Goal: Task Accomplishment & Management: Use online tool/utility

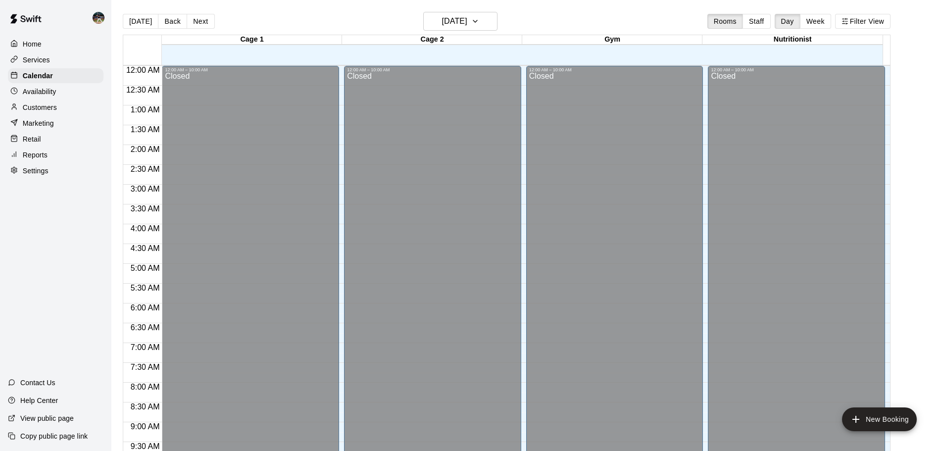
scroll to position [388, 0]
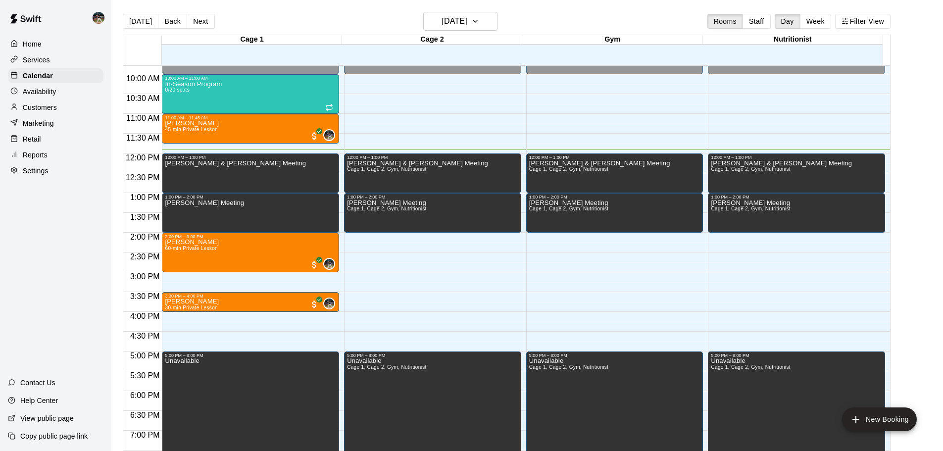
click at [197, 13] on div "[DATE] Back [DATE][DATE] Rooms Staff Day Week Filter View" at bounding box center [507, 23] width 768 height 23
click at [200, 20] on button "Next" at bounding box center [201, 21] width 28 height 15
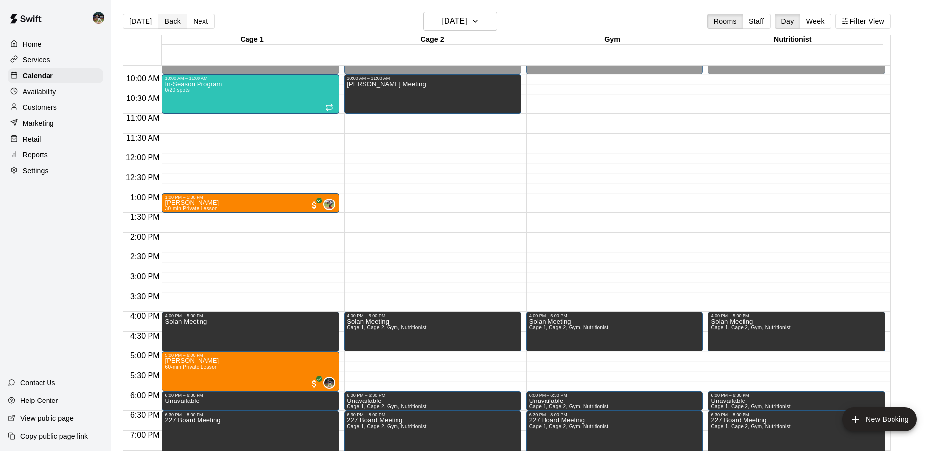
click at [177, 25] on button "Back" at bounding box center [172, 21] width 29 height 15
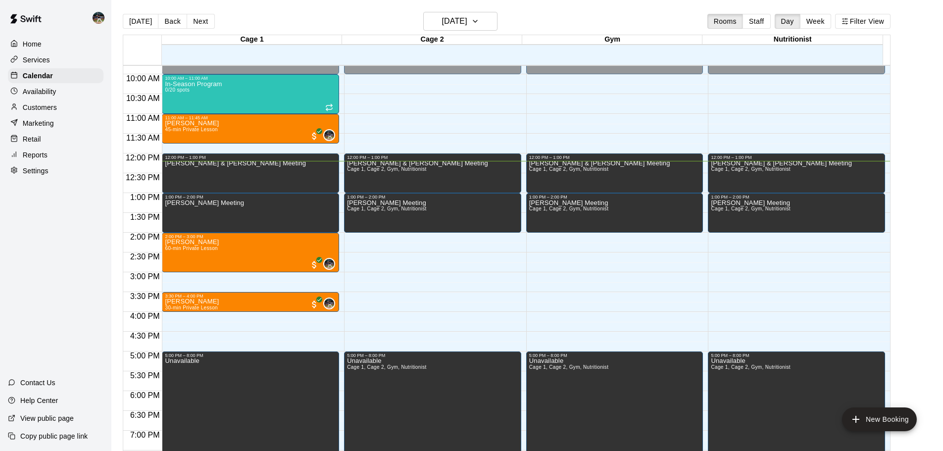
click at [234, 21] on div "[DATE] Back [DATE][DATE] Rooms Staff Day Week Filter View" at bounding box center [507, 23] width 768 height 23
click at [46, 65] on p "Services" at bounding box center [36, 60] width 27 height 10
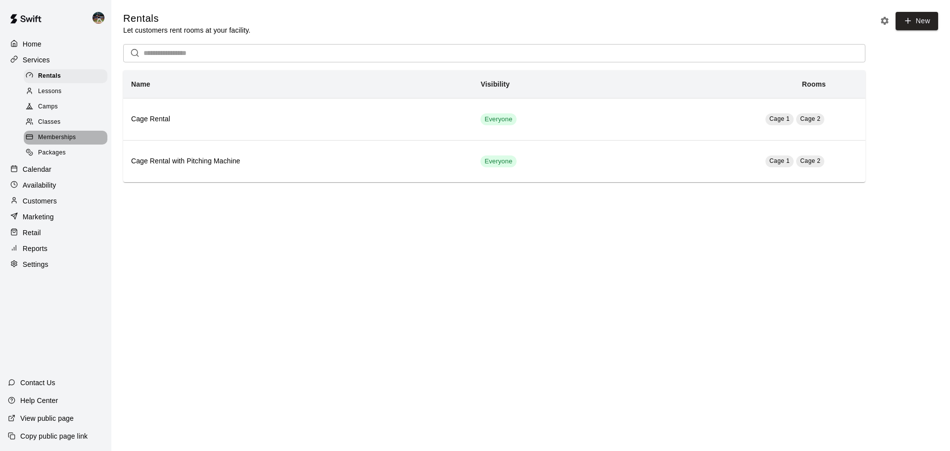
click at [52, 142] on span "Memberships" at bounding box center [57, 138] width 38 height 10
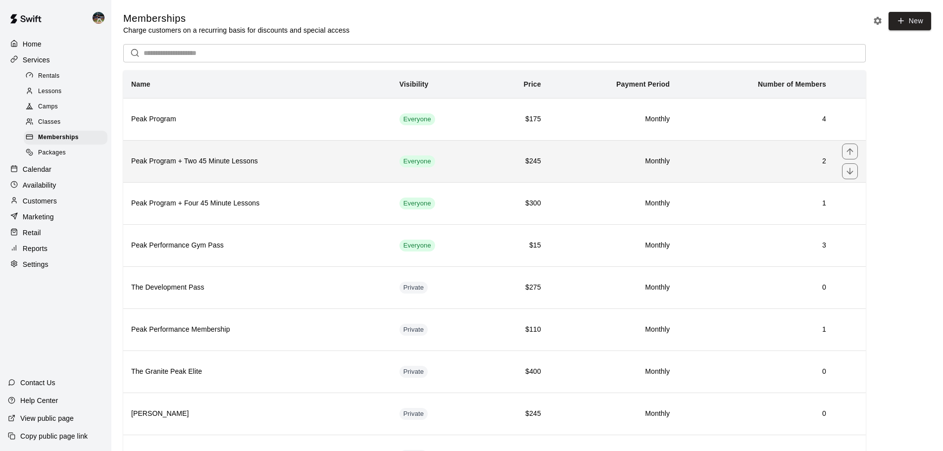
click at [217, 167] on h6 "Peak Program + Two 45 Minute Lessons" at bounding box center [257, 161] width 252 height 11
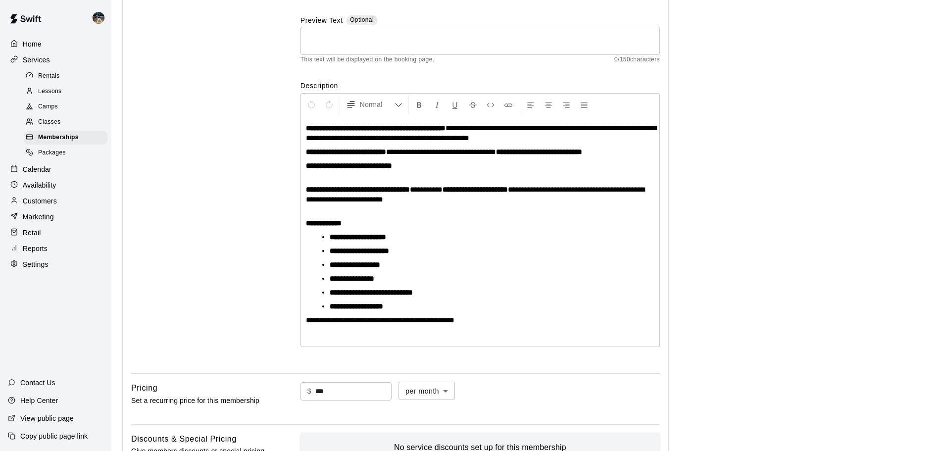
scroll to position [115, 0]
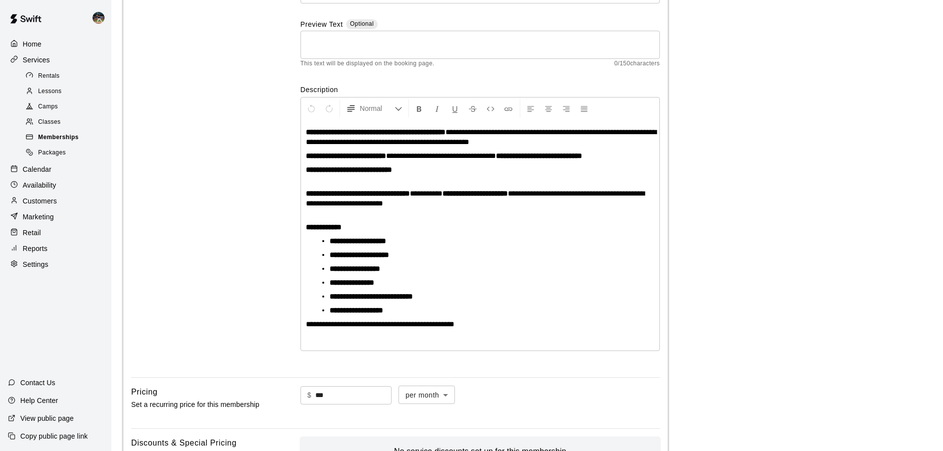
click at [83, 140] on div "Memberships" at bounding box center [66, 138] width 84 height 14
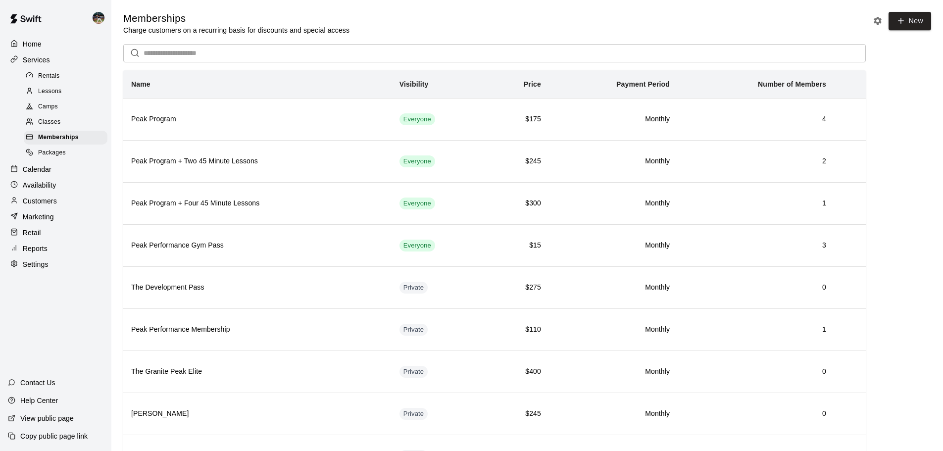
click at [46, 170] on p "Calendar" at bounding box center [37, 169] width 29 height 10
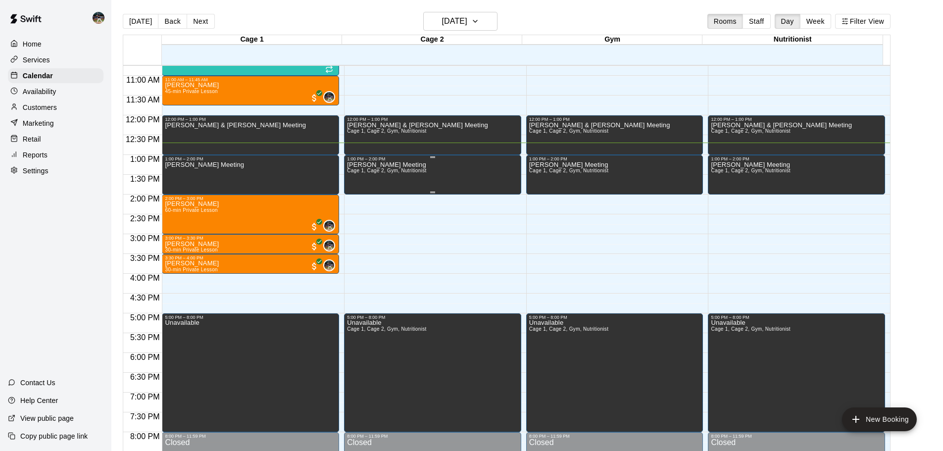
scroll to position [404, 0]
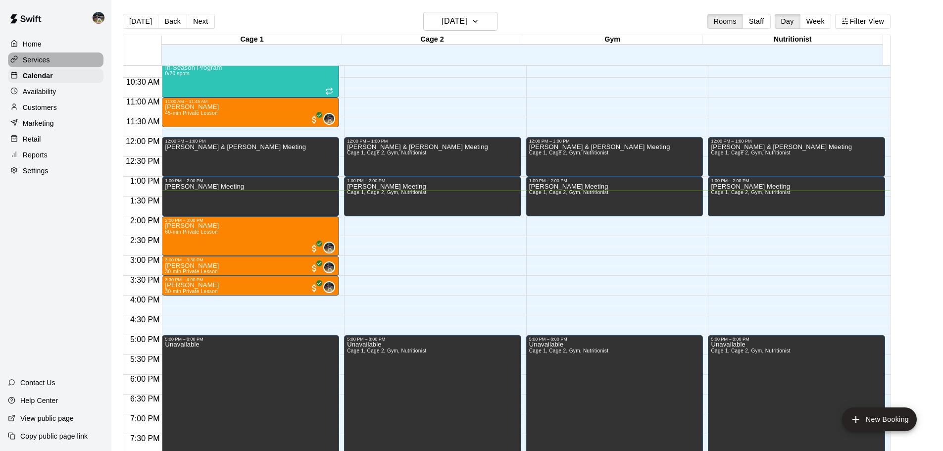
click at [61, 65] on div "Services" at bounding box center [56, 59] width 96 height 15
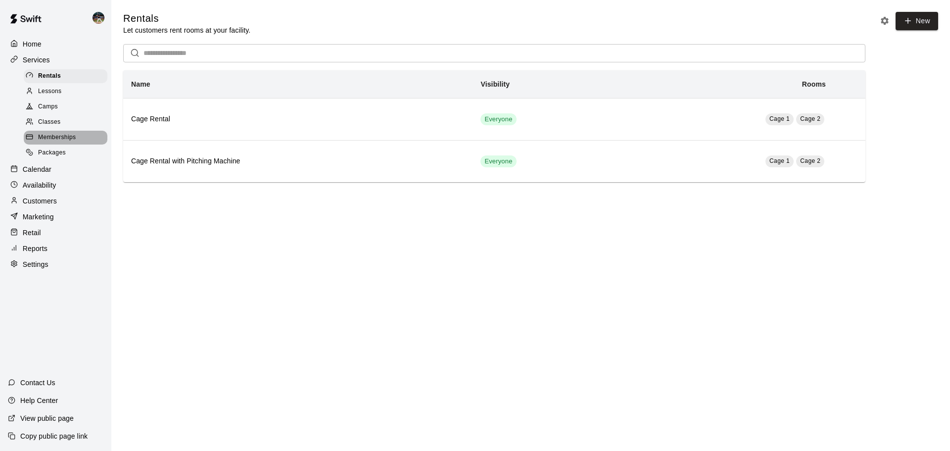
click at [57, 141] on span "Memberships" at bounding box center [57, 138] width 38 height 10
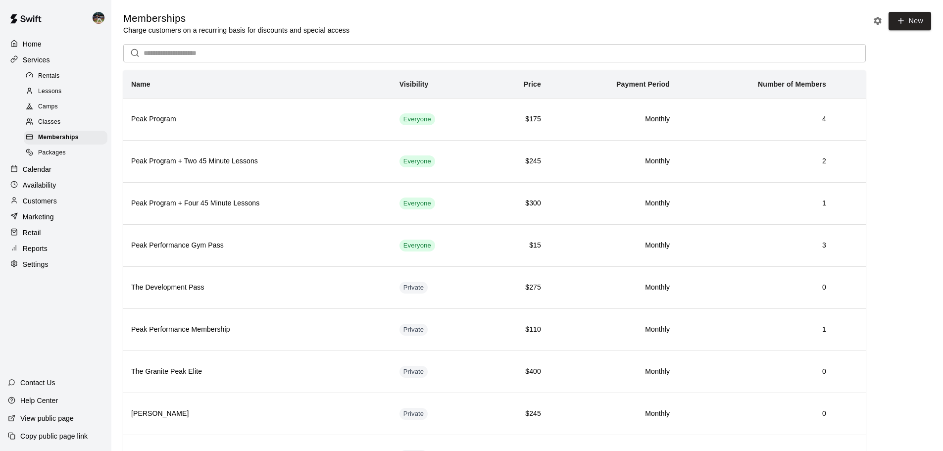
click at [51, 168] on div "Calendar" at bounding box center [56, 169] width 96 height 15
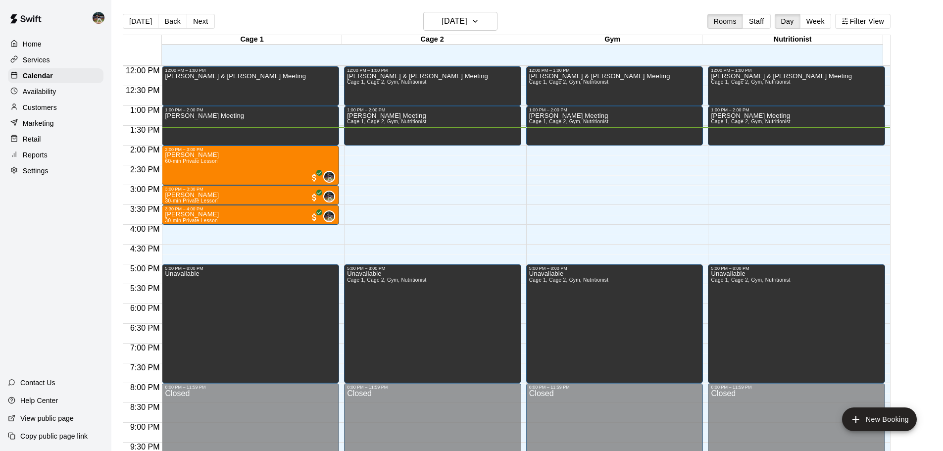
scroll to position [376, 0]
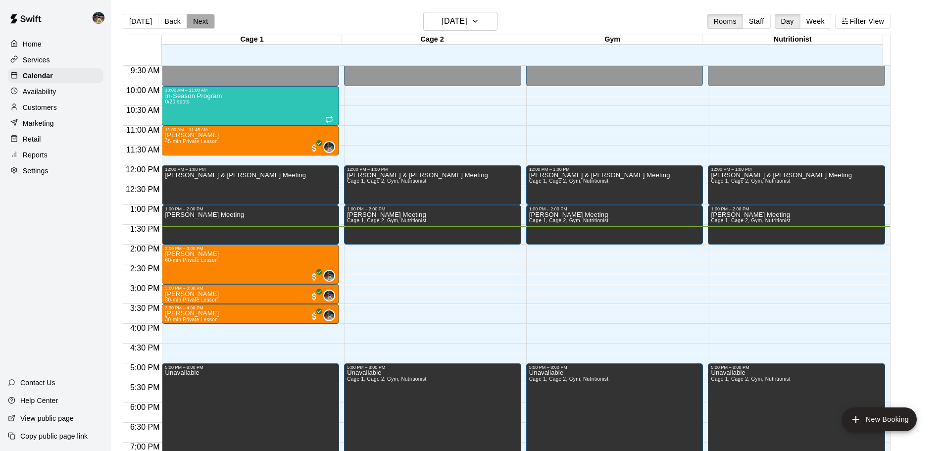
click at [199, 22] on button "Next" at bounding box center [201, 21] width 28 height 15
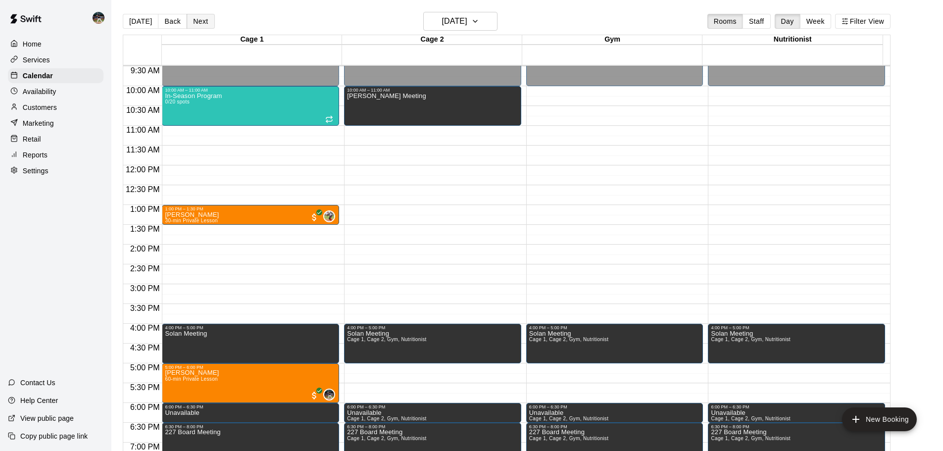
click at [206, 26] on button "Next" at bounding box center [201, 21] width 28 height 15
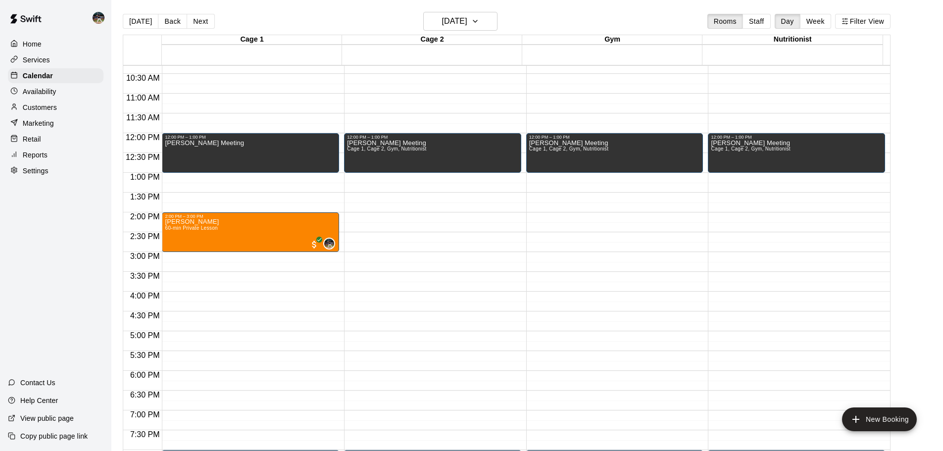
scroll to position [425, 0]
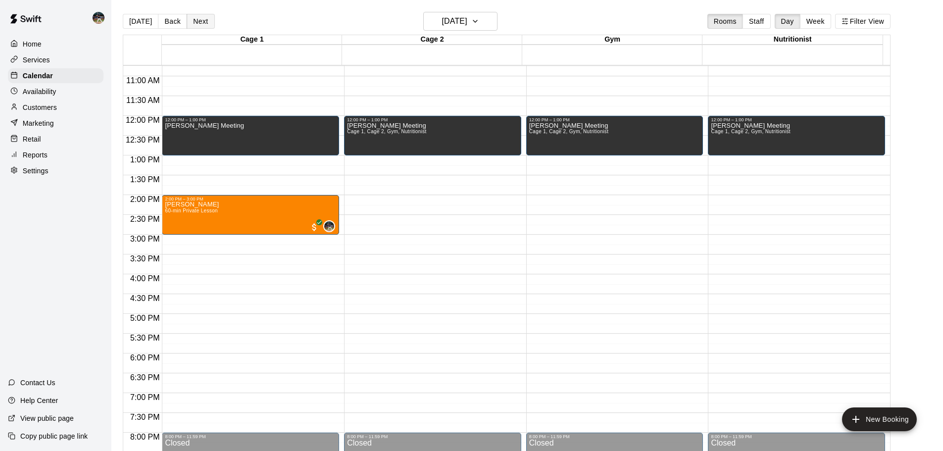
click at [203, 19] on button "Next" at bounding box center [201, 21] width 28 height 15
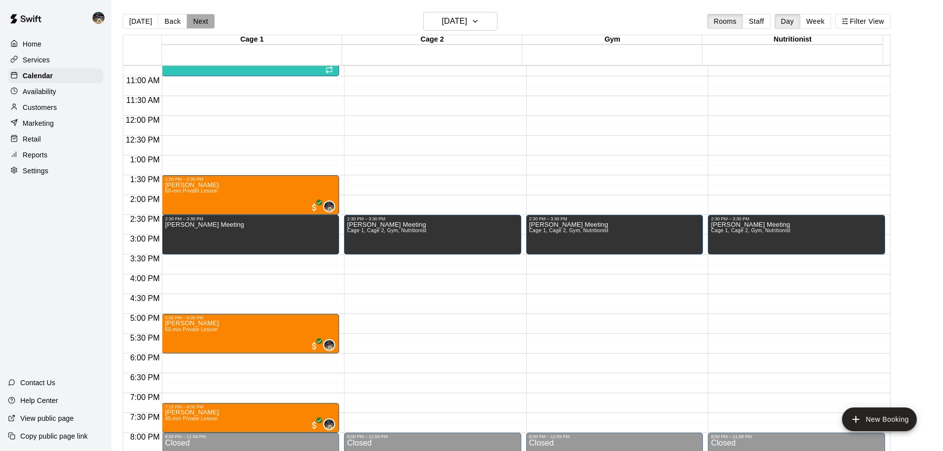
click at [202, 19] on button "Next" at bounding box center [201, 21] width 28 height 15
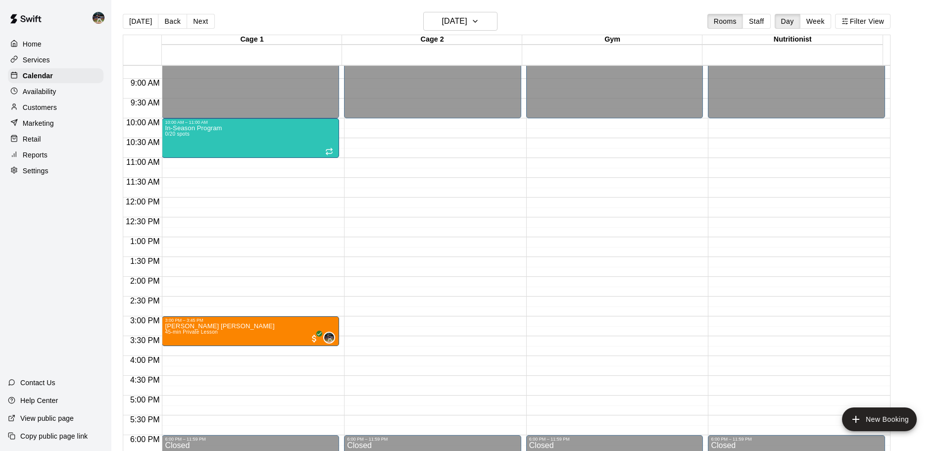
scroll to position [326, 0]
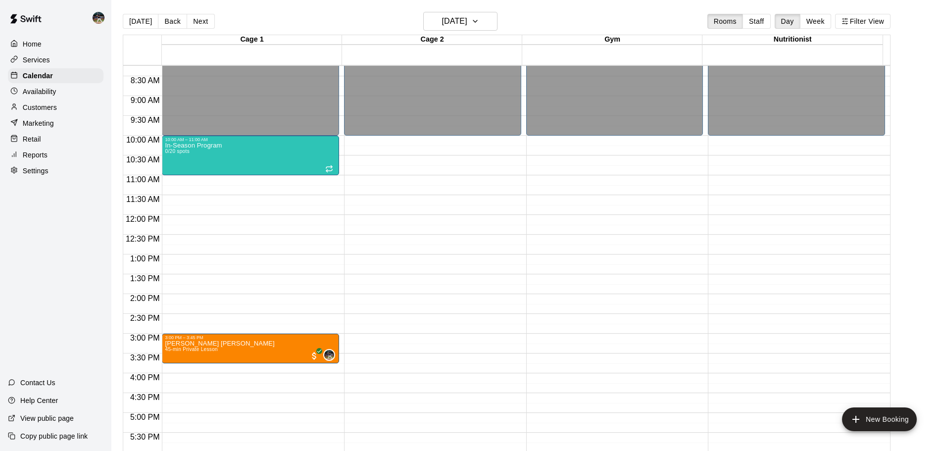
click at [89, 158] on div "Reports" at bounding box center [56, 155] width 96 height 15
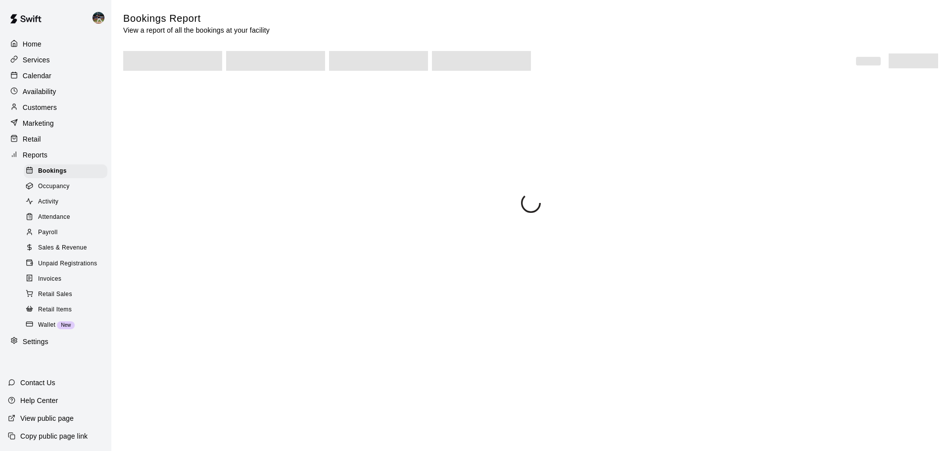
click at [74, 239] on div "Payroll" at bounding box center [66, 233] width 84 height 14
click at [78, 249] on div "Sales & Revenue" at bounding box center [66, 248] width 84 height 14
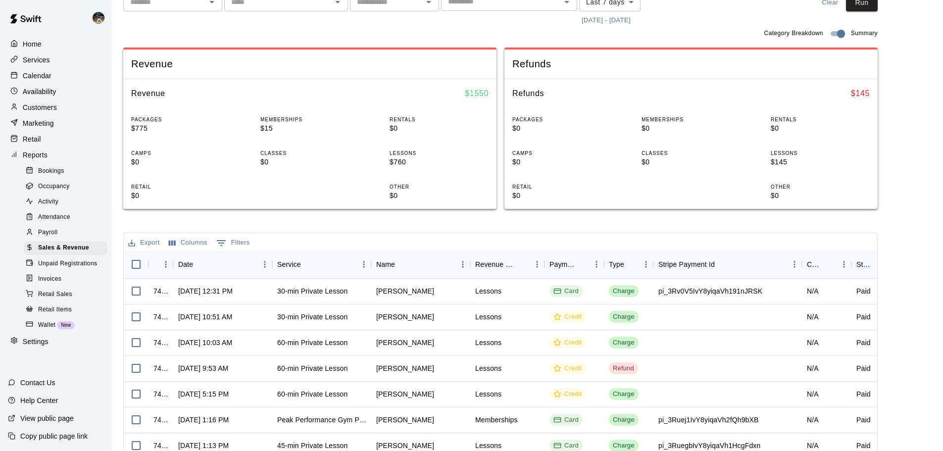
scroll to position [99, 0]
click at [54, 106] on p "Customers" at bounding box center [40, 107] width 34 height 10
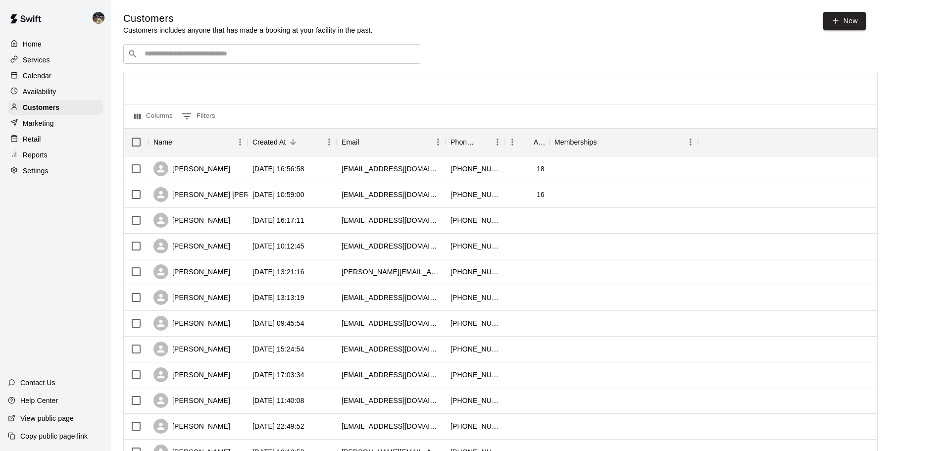
click at [252, 61] on div "​ ​" at bounding box center [271, 54] width 297 height 20
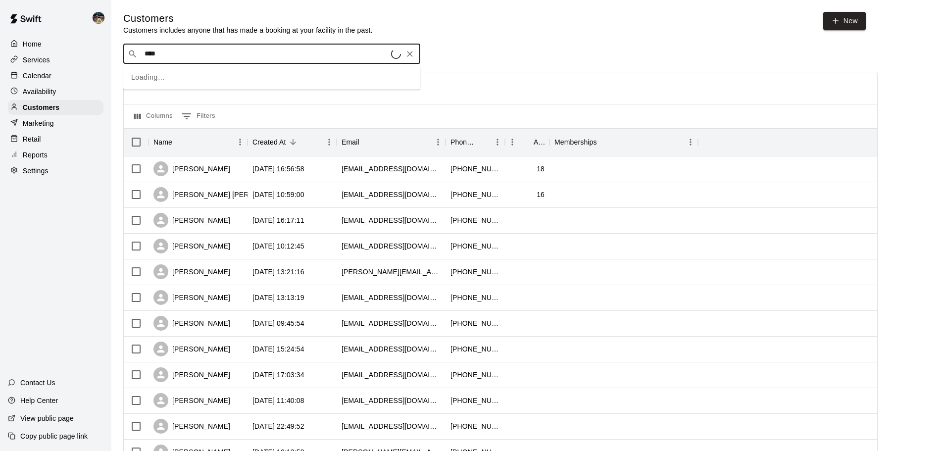
type input "*****"
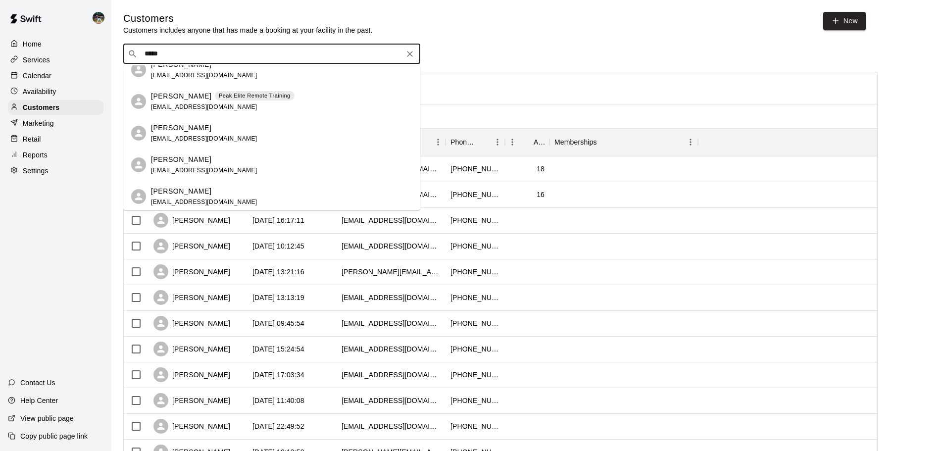
scroll to position [14, 0]
click at [197, 192] on p "[PERSON_NAME]" at bounding box center [181, 189] width 60 height 10
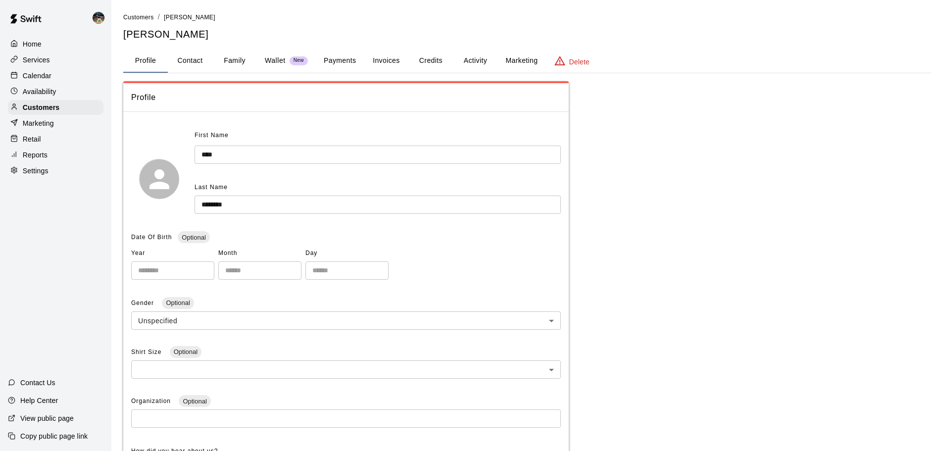
click at [428, 59] on button "Credits" at bounding box center [430, 61] width 45 height 24
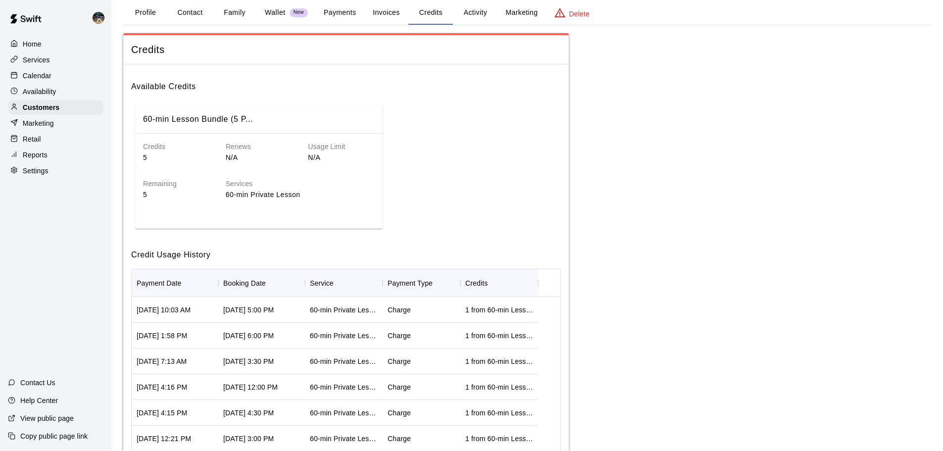
scroll to position [50, 0]
drag, startPoint x: 48, startPoint y: 76, endPoint x: 71, endPoint y: 12, distance: 68.6
click at [48, 76] on p "Calendar" at bounding box center [37, 76] width 29 height 10
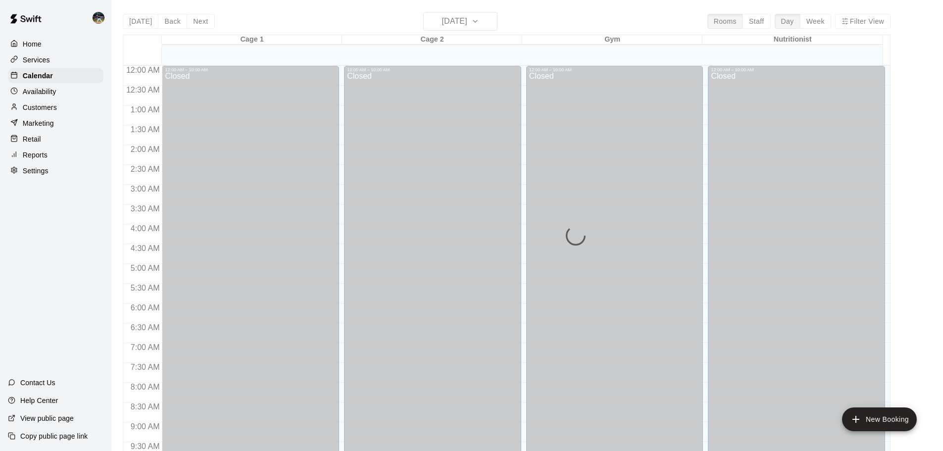
scroll to position [524, 0]
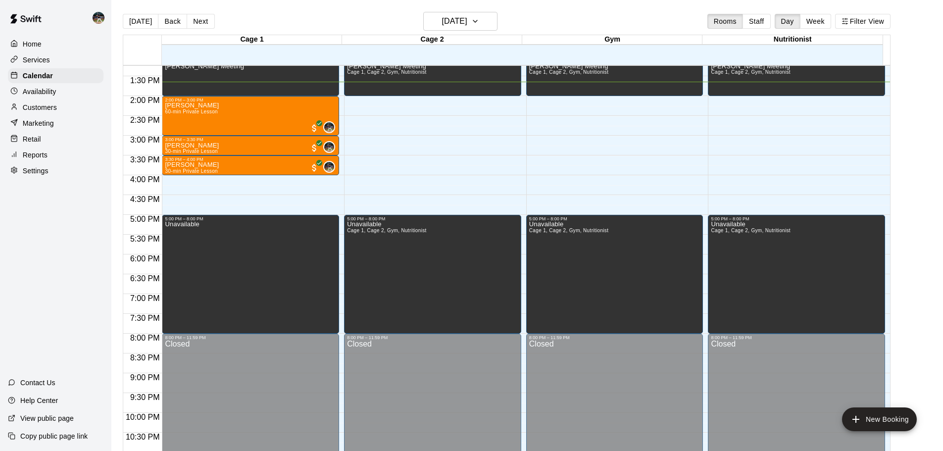
drag, startPoint x: 159, startPoint y: 29, endPoint x: 164, endPoint y: 26, distance: 6.0
click at [160, 29] on div "[DATE] Back [DATE][DATE] Rooms Staff Day Week Filter View" at bounding box center [507, 23] width 768 height 23
click at [203, 13] on div "[DATE] Back [DATE][DATE] Rooms Staff Day Week Filter View" at bounding box center [507, 23] width 768 height 23
click at [201, 19] on button "Next" at bounding box center [201, 21] width 28 height 15
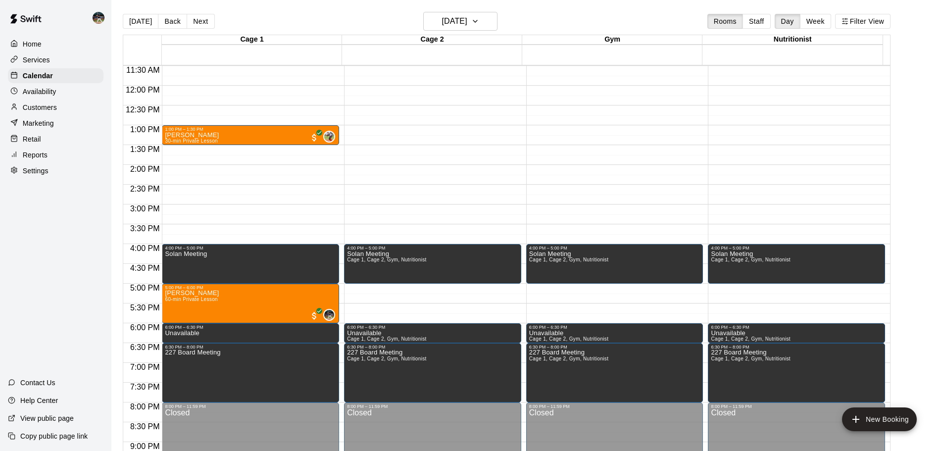
scroll to position [376, 0]
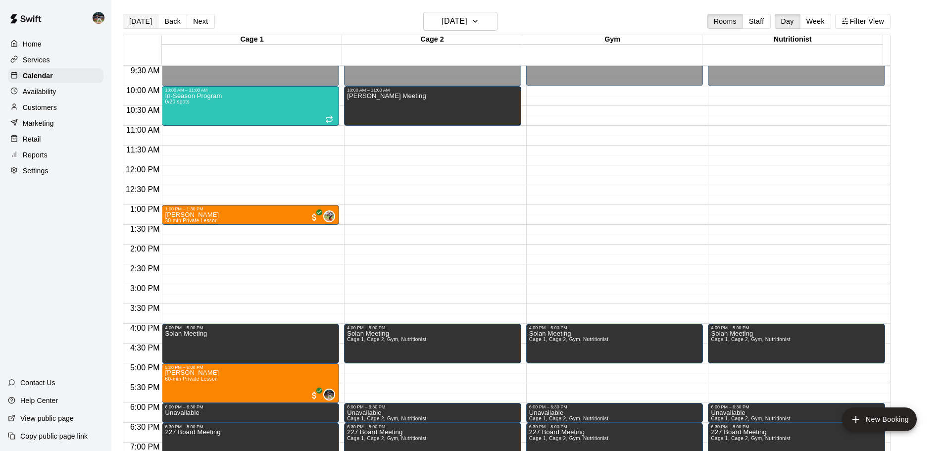
click at [139, 23] on button "[DATE]" at bounding box center [141, 21] width 36 height 15
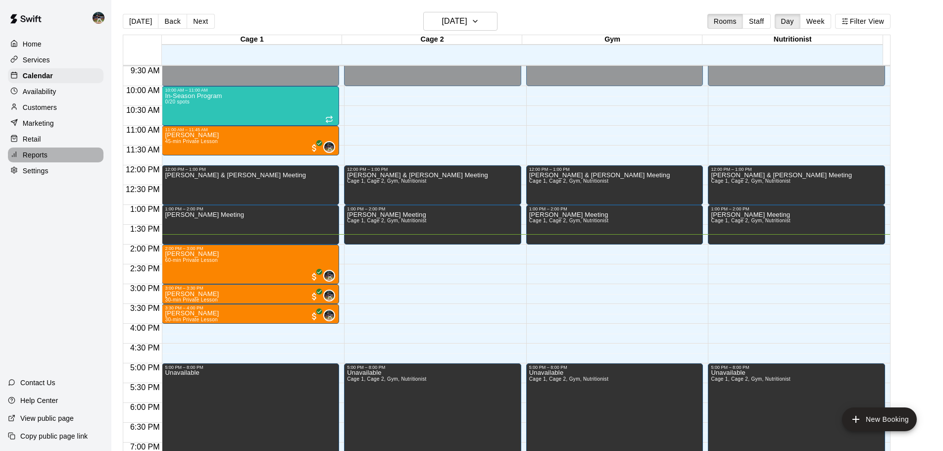
click at [62, 162] on div "Reports" at bounding box center [56, 155] width 96 height 15
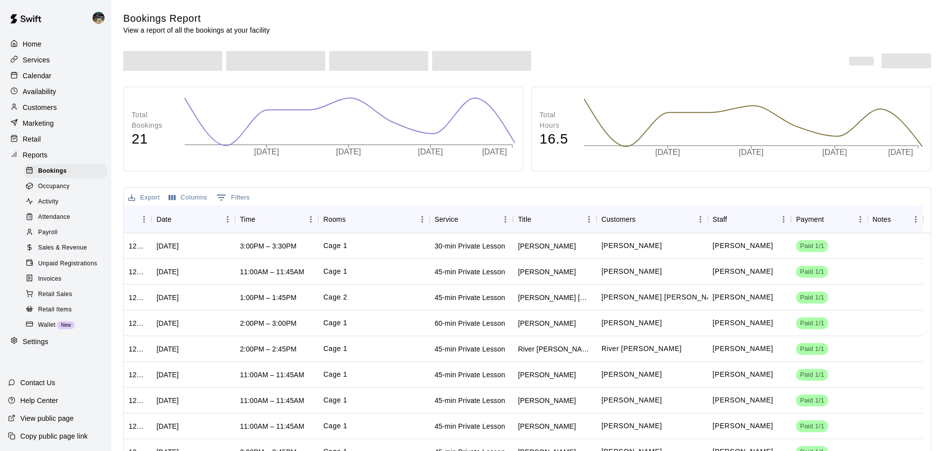
click at [74, 248] on div "Sales & Revenue" at bounding box center [66, 248] width 84 height 14
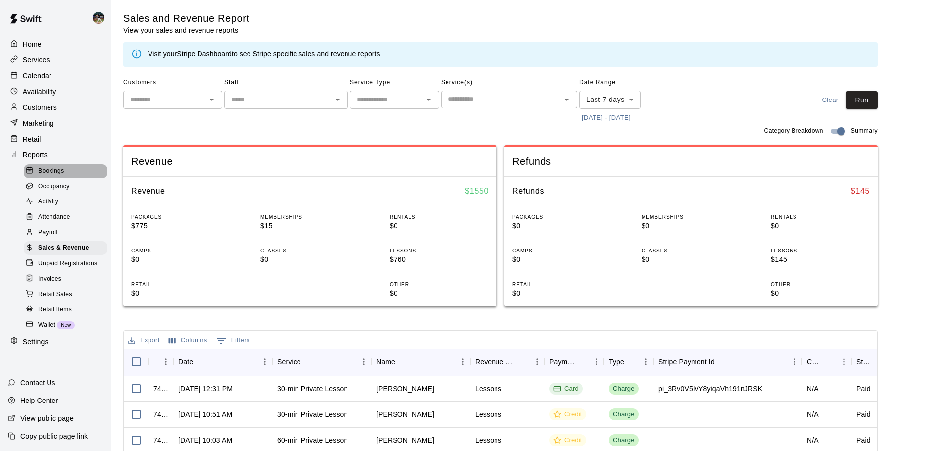
click at [85, 176] on div "Bookings" at bounding box center [66, 171] width 84 height 14
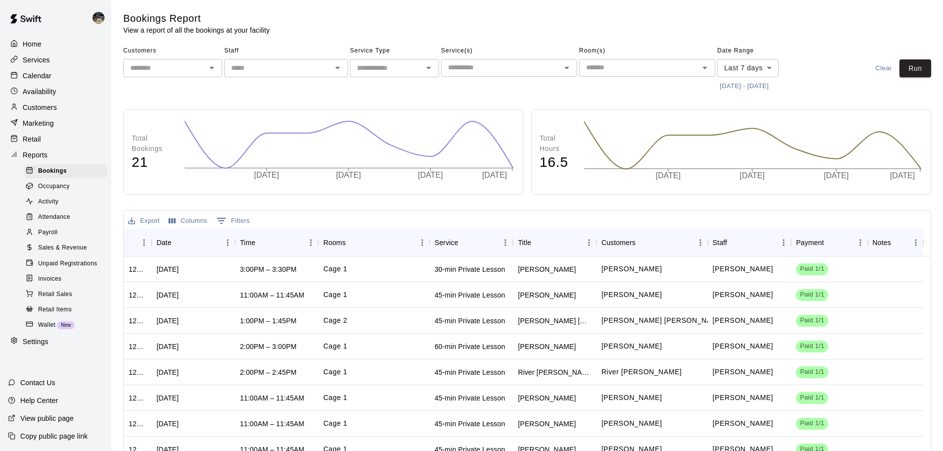
click at [388, 65] on input "text" at bounding box center [386, 68] width 67 height 12
click at [366, 105] on li "Lessons" at bounding box center [394, 106] width 89 height 16
type input "*******"
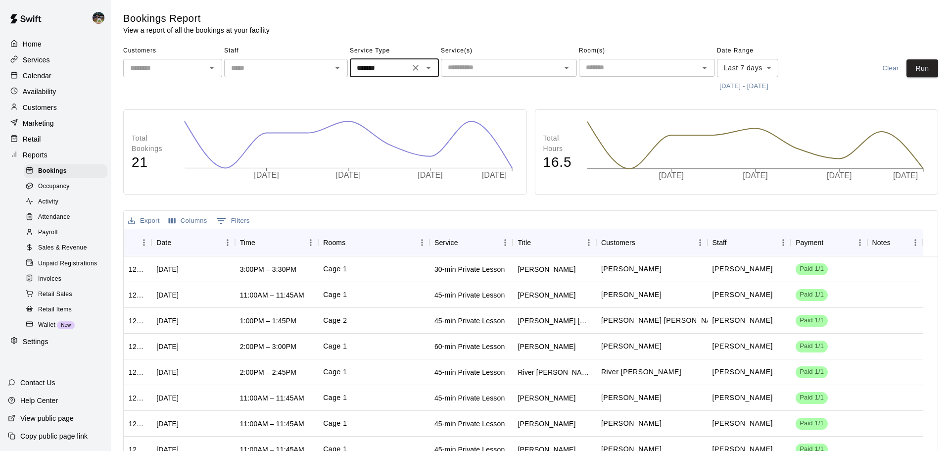
click at [720, 77] on body "Home Services Calendar Availability Customers Marketing Retail Reports Bookings…" at bounding box center [475, 280] width 950 height 561
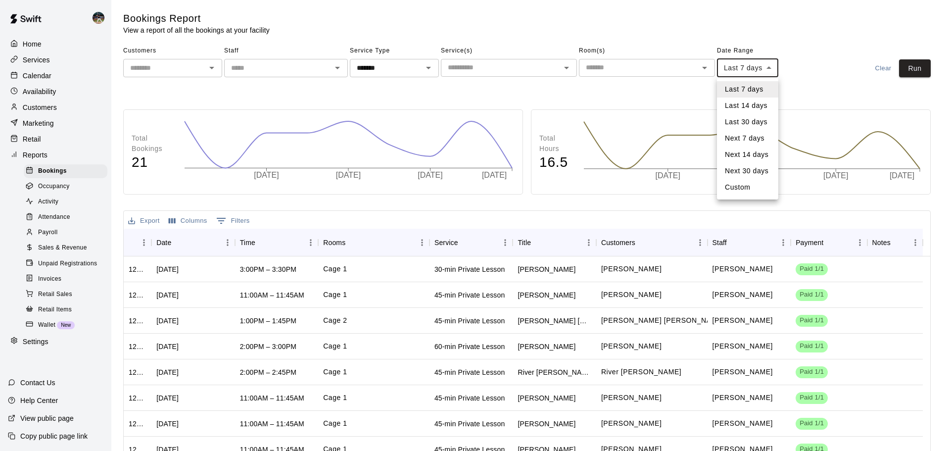
click at [673, 101] on div at bounding box center [475, 225] width 950 height 451
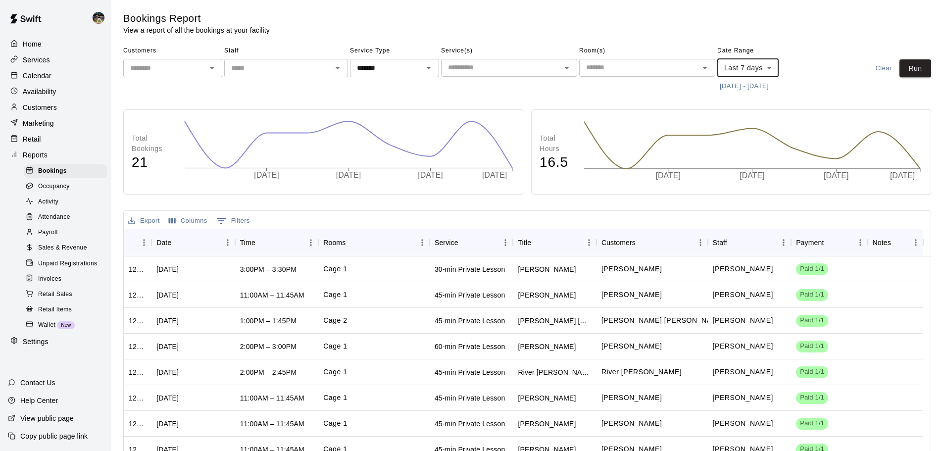
click at [749, 89] on button "[DATE] - [DATE]" at bounding box center [744, 86] width 54 height 15
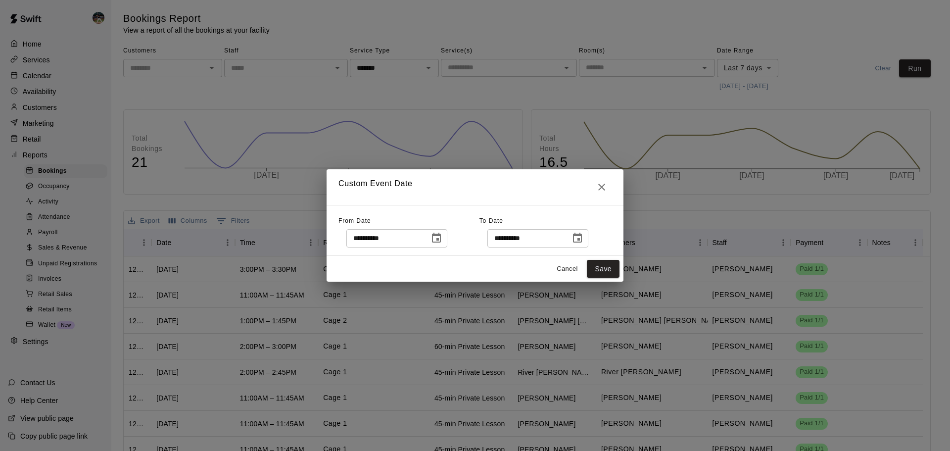
click at [443, 243] on icon "Choose date, selected date is Aug 4, 2025" at bounding box center [437, 238] width 12 height 12
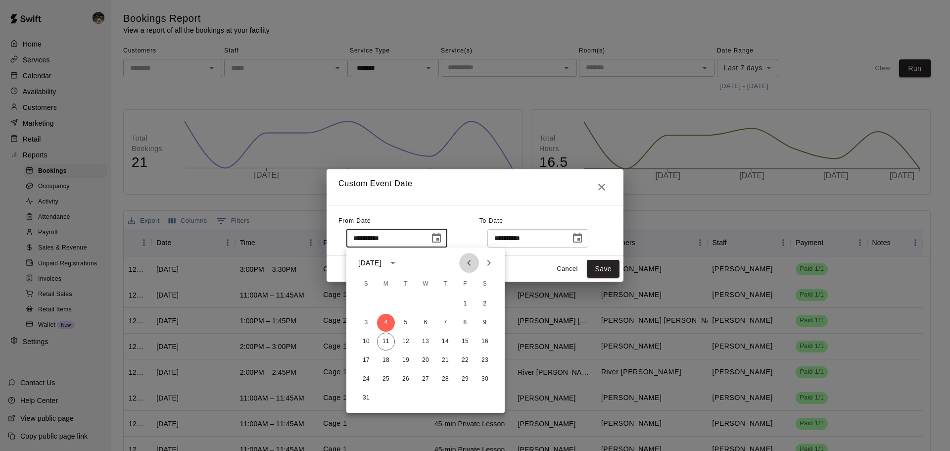
click at [463, 262] on icon "Previous month" at bounding box center [469, 263] width 12 height 12
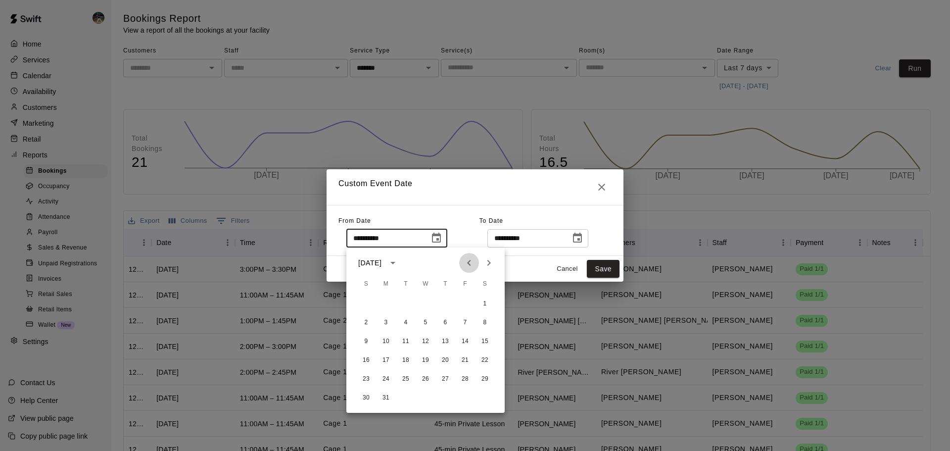
click at [463, 262] on icon "Previous month" at bounding box center [469, 263] width 12 height 12
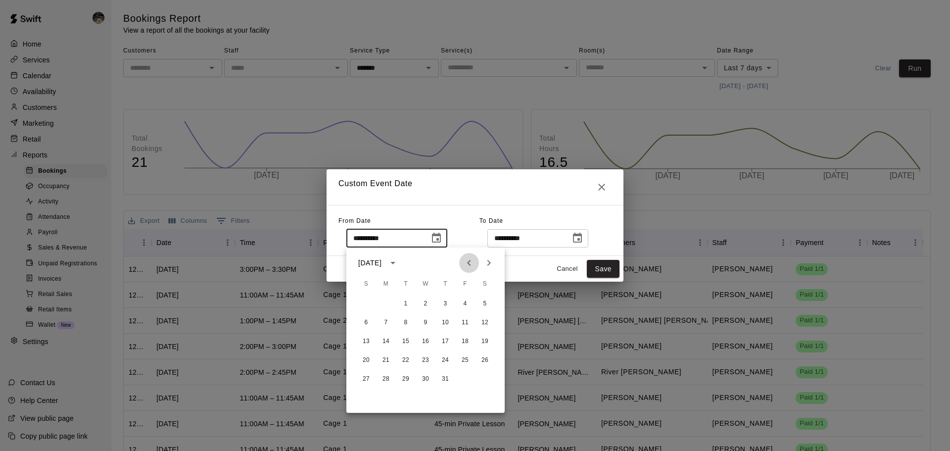
click at [463, 262] on icon "Previous month" at bounding box center [469, 263] width 12 height 12
click at [369, 306] on button "1" at bounding box center [366, 304] width 18 height 18
type input "**********"
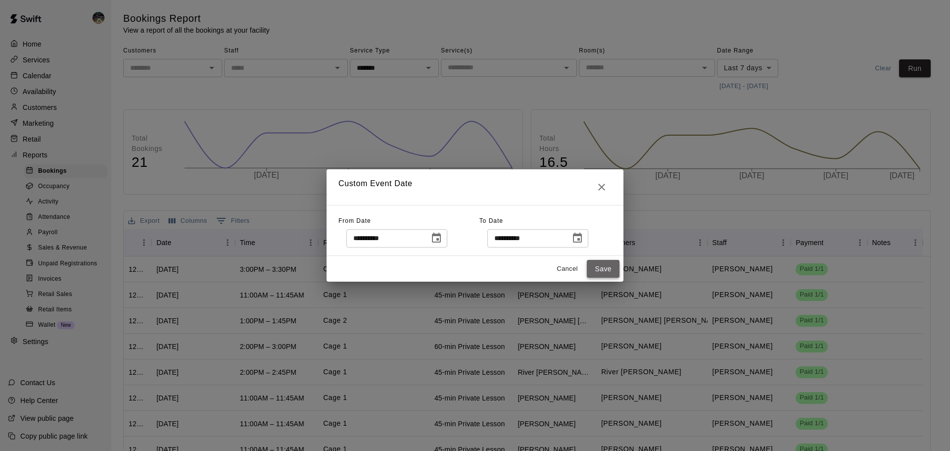
click at [608, 275] on button "Save" at bounding box center [603, 269] width 33 height 18
type input "******"
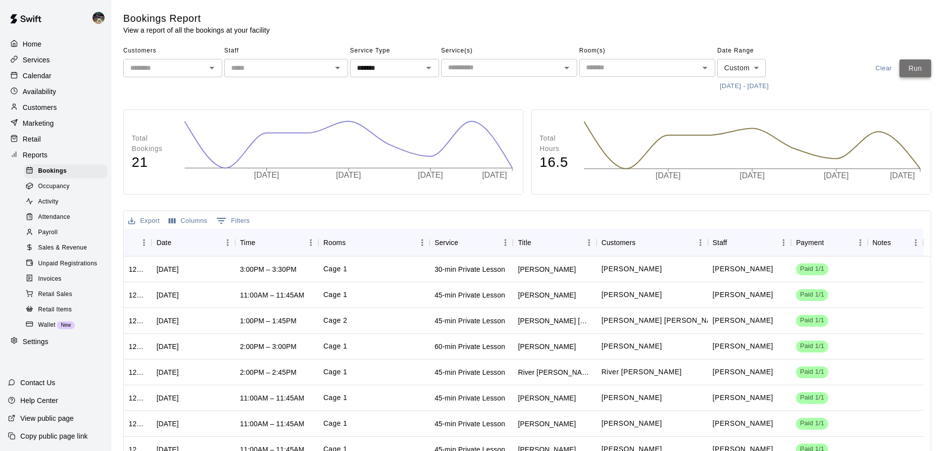
click at [923, 71] on button "Run" at bounding box center [915, 68] width 32 height 18
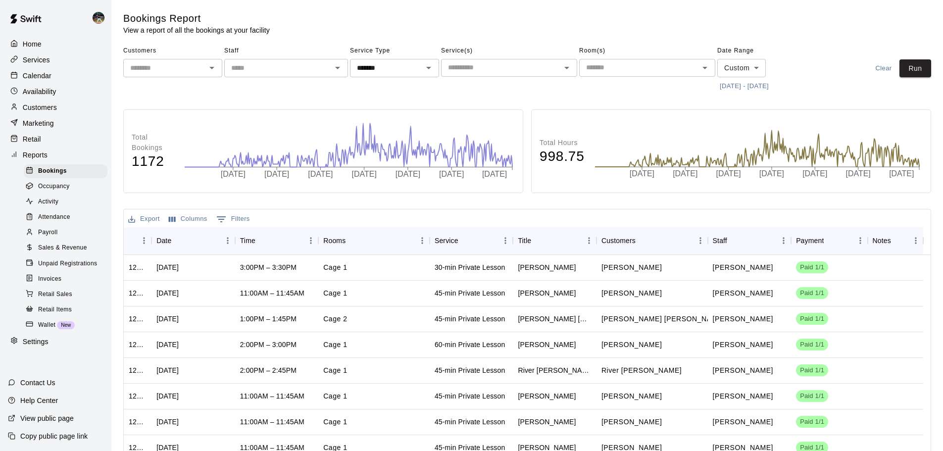
click at [77, 82] on div "Calendar" at bounding box center [56, 75] width 96 height 15
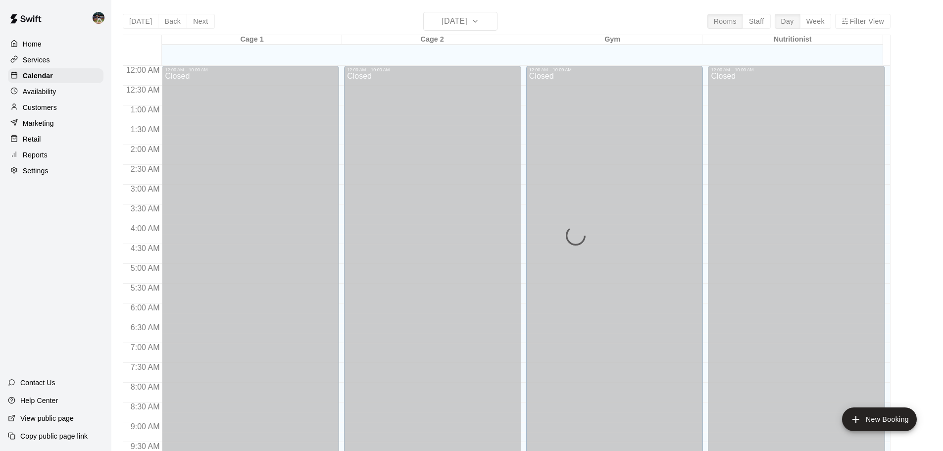
scroll to position [524, 0]
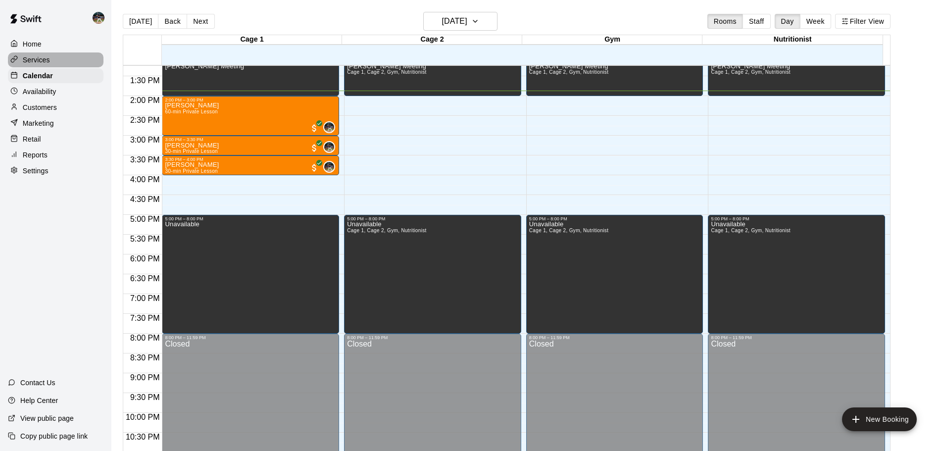
click at [68, 57] on div "Services" at bounding box center [56, 59] width 96 height 15
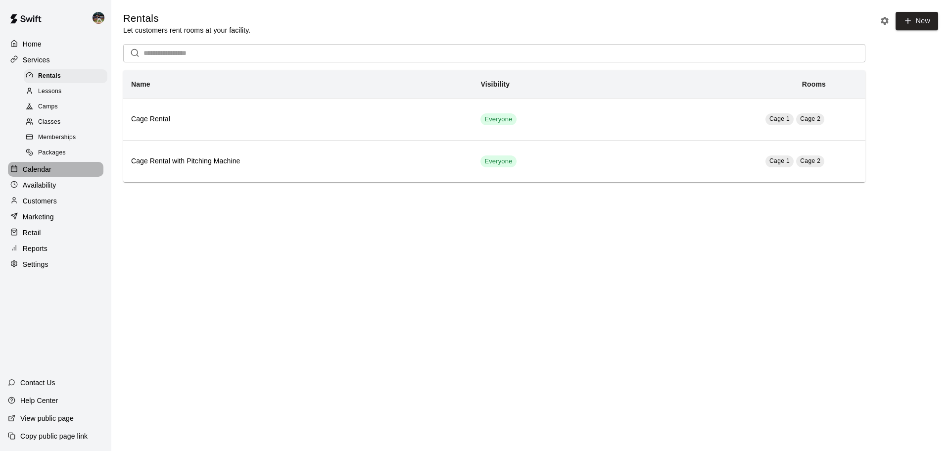
click at [69, 176] on div "Calendar" at bounding box center [56, 169] width 96 height 15
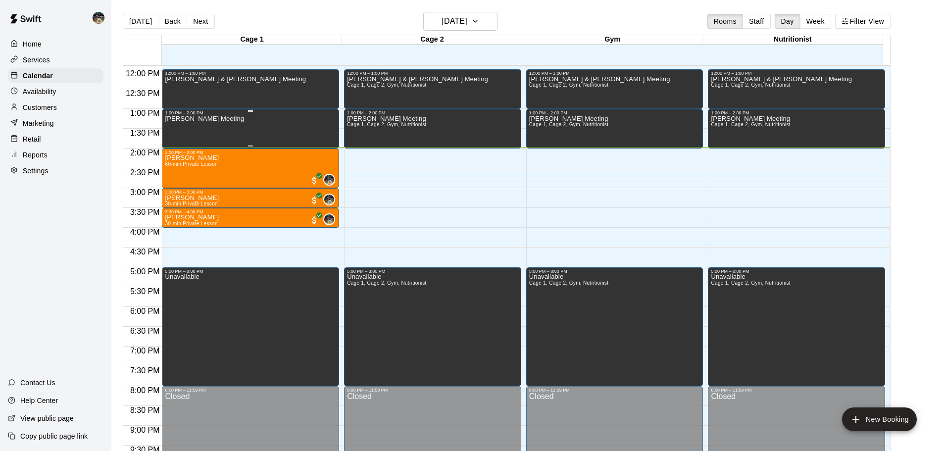
scroll to position [475, 0]
